Goal: Task Accomplishment & Management: Use online tool/utility

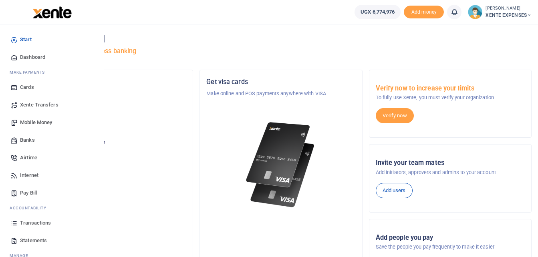
click at [40, 223] on span "Transactions" at bounding box center [35, 223] width 31 height 8
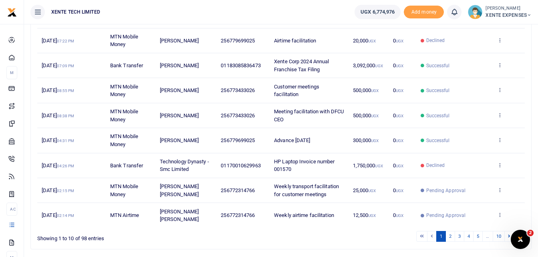
scroll to position [166, 0]
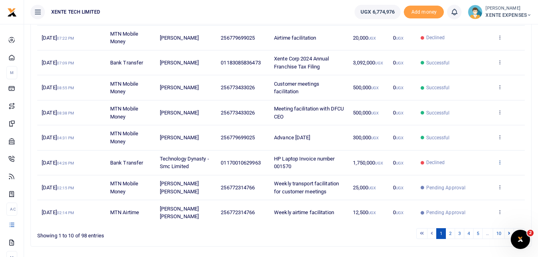
click at [501, 163] on icon at bounding box center [499, 162] width 5 height 6
click at [472, 192] on link "Send again" at bounding box center [470, 193] width 63 height 11
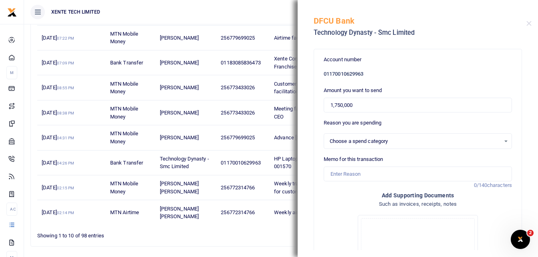
select select "13"
click at [376, 174] on input "Memo for this transaction" at bounding box center [418, 174] width 188 height 15
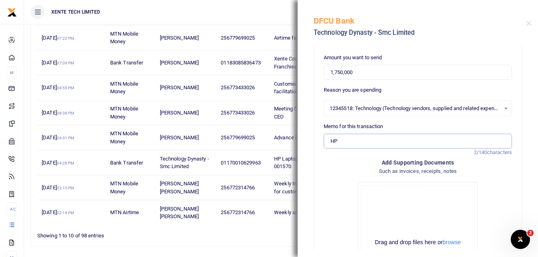
type input "HP Lapto (A20A9EA) # INV-001570"
click at [260, 241] on div "Search: Date Transaction Name Account Number Memo Amount Fees Status Action [DA…" at bounding box center [281, 98] width 500 height 297
click at [525, 23] on h5 "DFCU Bank" at bounding box center [420, 21] width 213 height 10
click at [527, 23] on button "Close" at bounding box center [529, 23] width 5 height 5
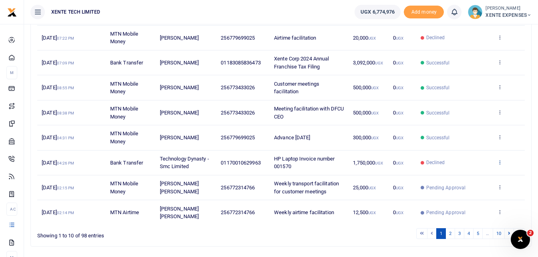
click at [498, 163] on icon at bounding box center [499, 162] width 5 height 6
click at [463, 194] on link "Send again" at bounding box center [470, 193] width 63 height 11
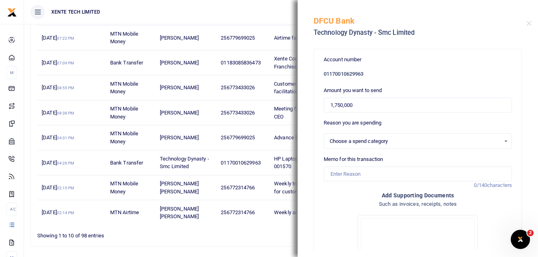
select select "13"
click at [359, 174] on input "Memo for this transaction" at bounding box center [418, 174] width 188 height 15
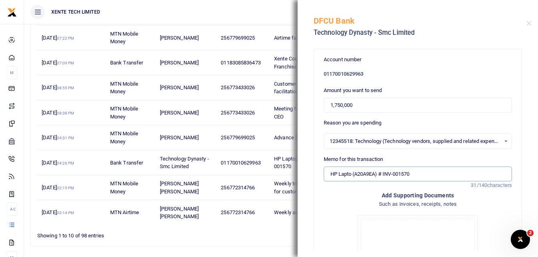
drag, startPoint x: 385, startPoint y: 175, endPoint x: 353, endPoint y: 174, distance: 31.7
click at [353, 174] on input "HP Lapto (A20A9EA) # INV-001570" at bounding box center [418, 174] width 188 height 15
click at [403, 174] on input "HP LaptoP Invoice number INV-001570" at bounding box center [418, 174] width 188 height 15
type input "HP Laptop Invoice number 001570"
click at [339, 105] on input "1,750,000" at bounding box center [418, 105] width 188 height 15
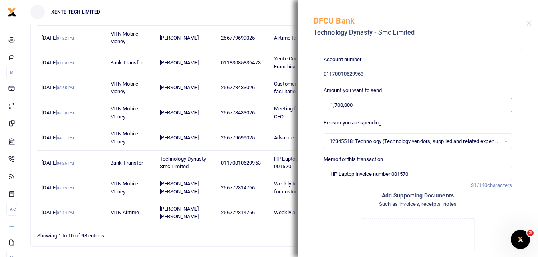
type input "1,700,000"
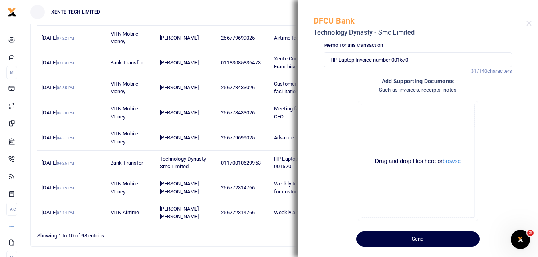
scroll to position [130, 0]
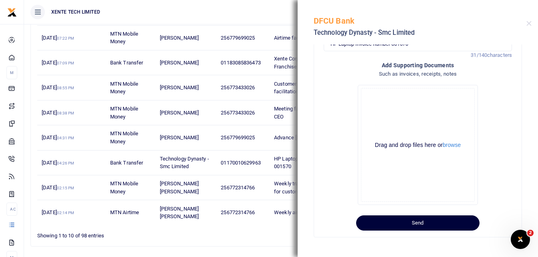
click at [422, 227] on button "Send" at bounding box center [417, 223] width 123 height 15
